Goal: Find specific page/section: Find specific page/section

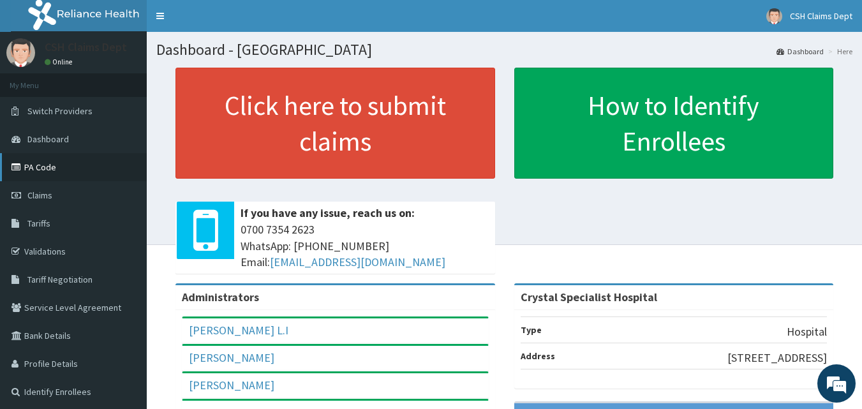
click at [45, 170] on link "PA Code" at bounding box center [73, 167] width 147 height 28
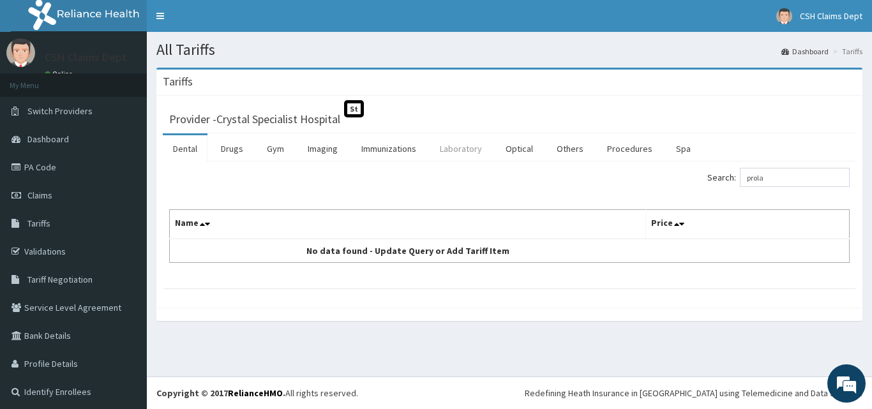
type input "prola"
click at [454, 147] on link "Laboratory" at bounding box center [460, 148] width 63 height 27
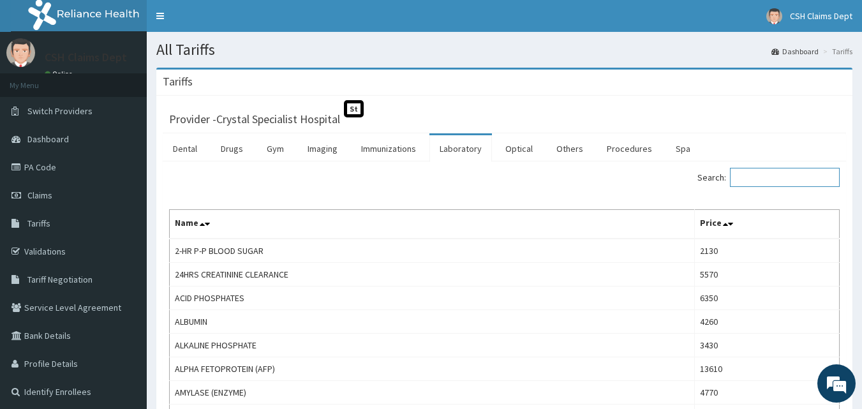
click at [755, 179] on input "Search:" at bounding box center [785, 177] width 110 height 19
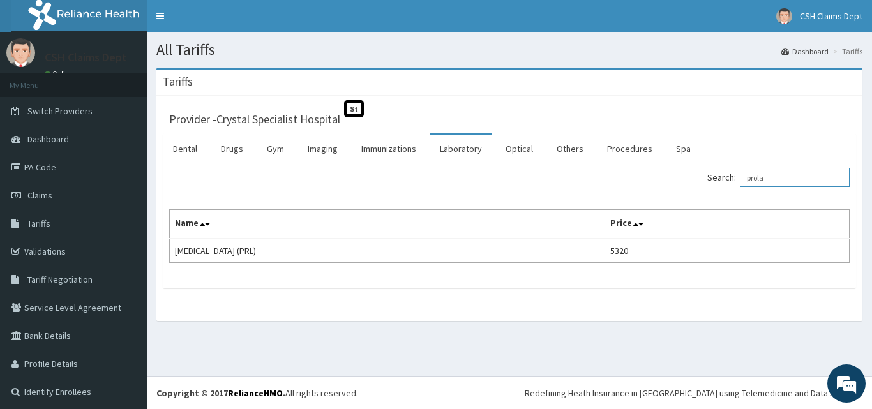
type input "prola"
